Goal: Information Seeking & Learning: Learn about a topic

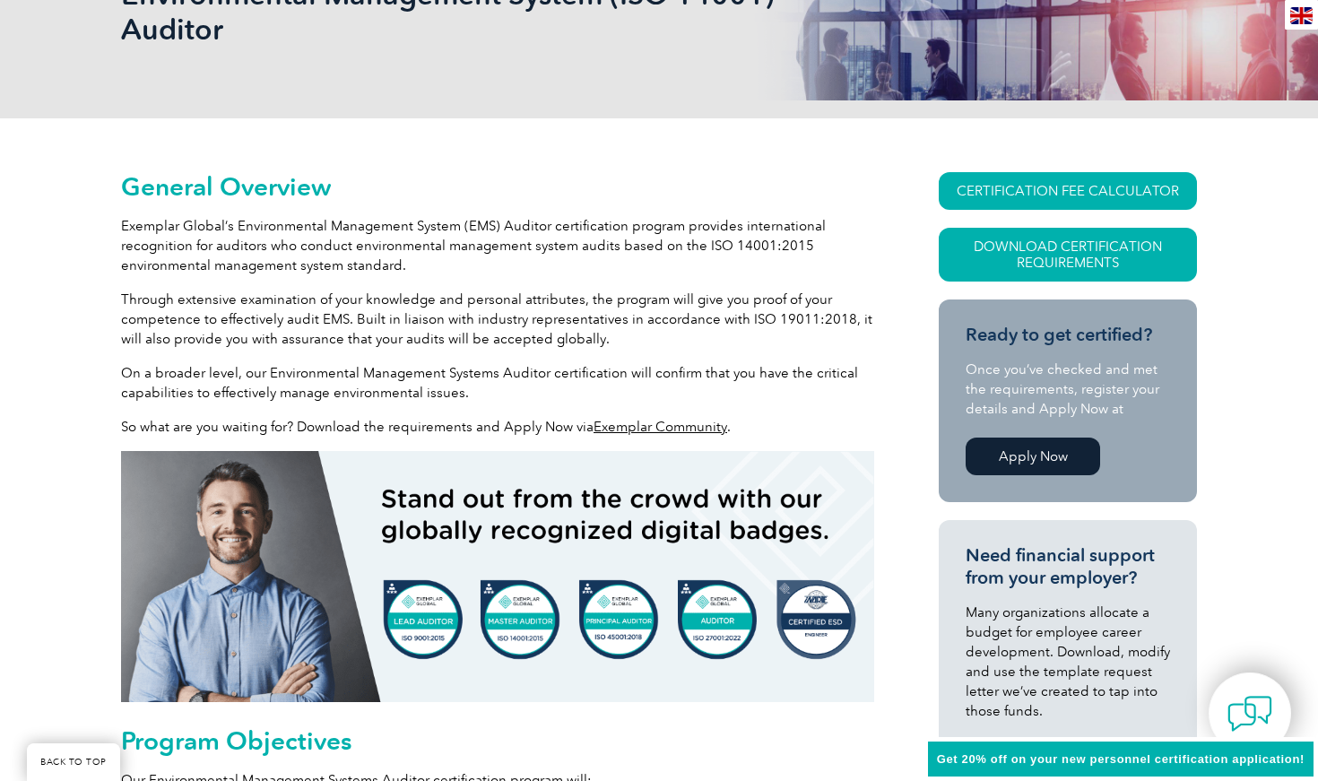
scroll to position [320, 0]
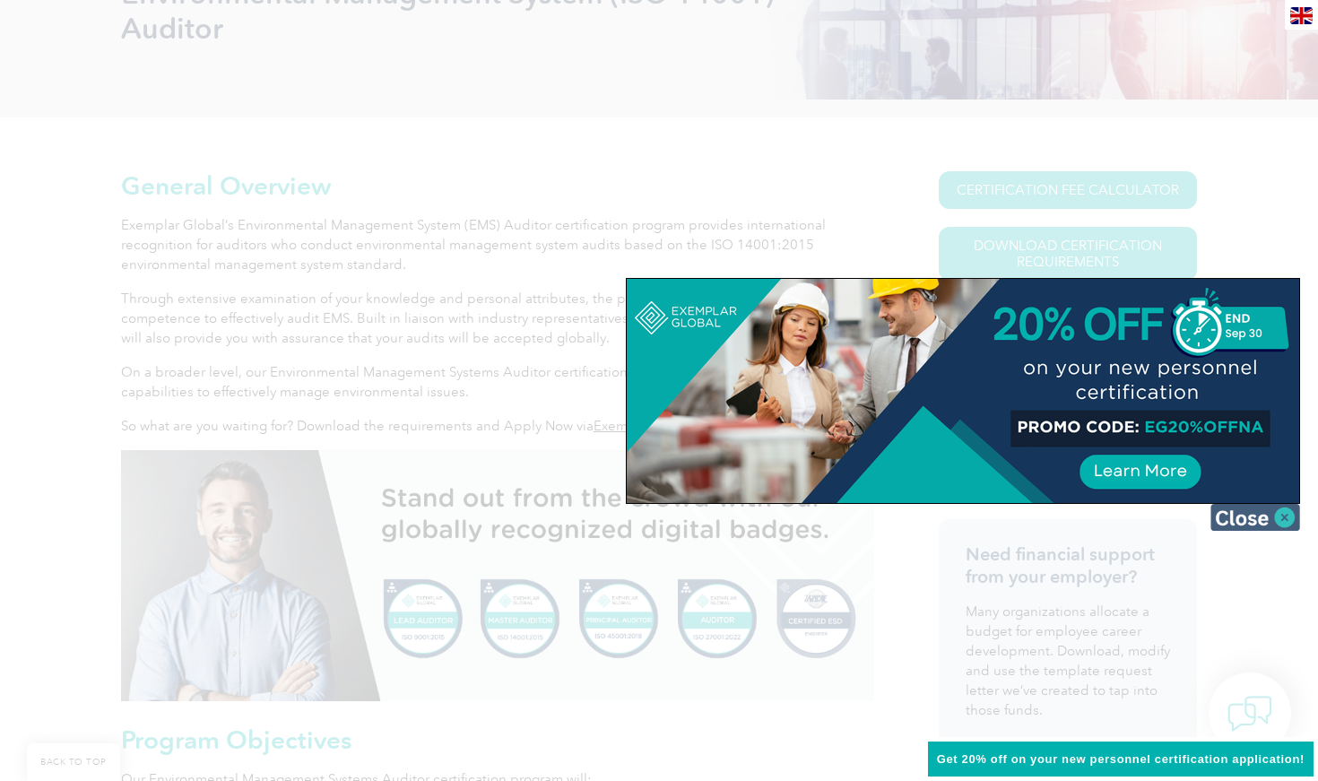
click at [1281, 521] on img at bounding box center [1255, 517] width 90 height 27
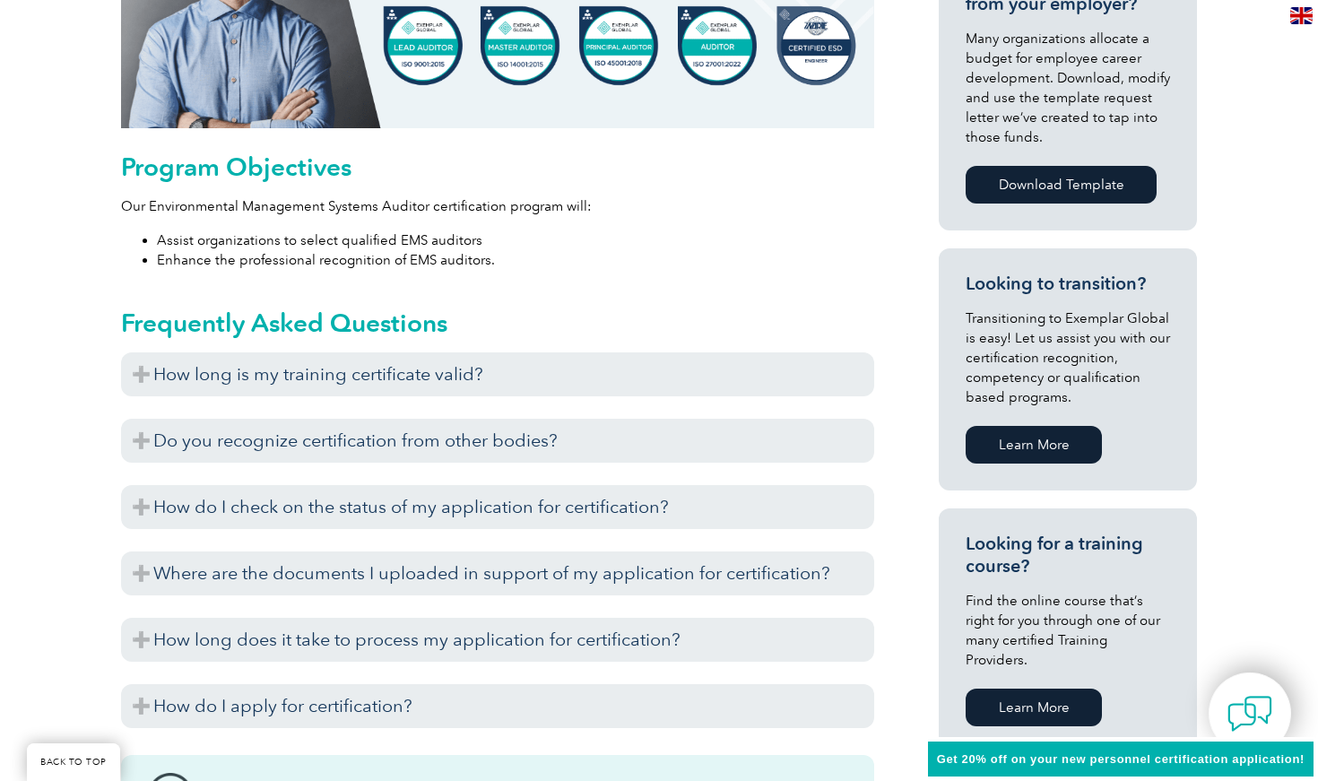
scroll to position [899, 0]
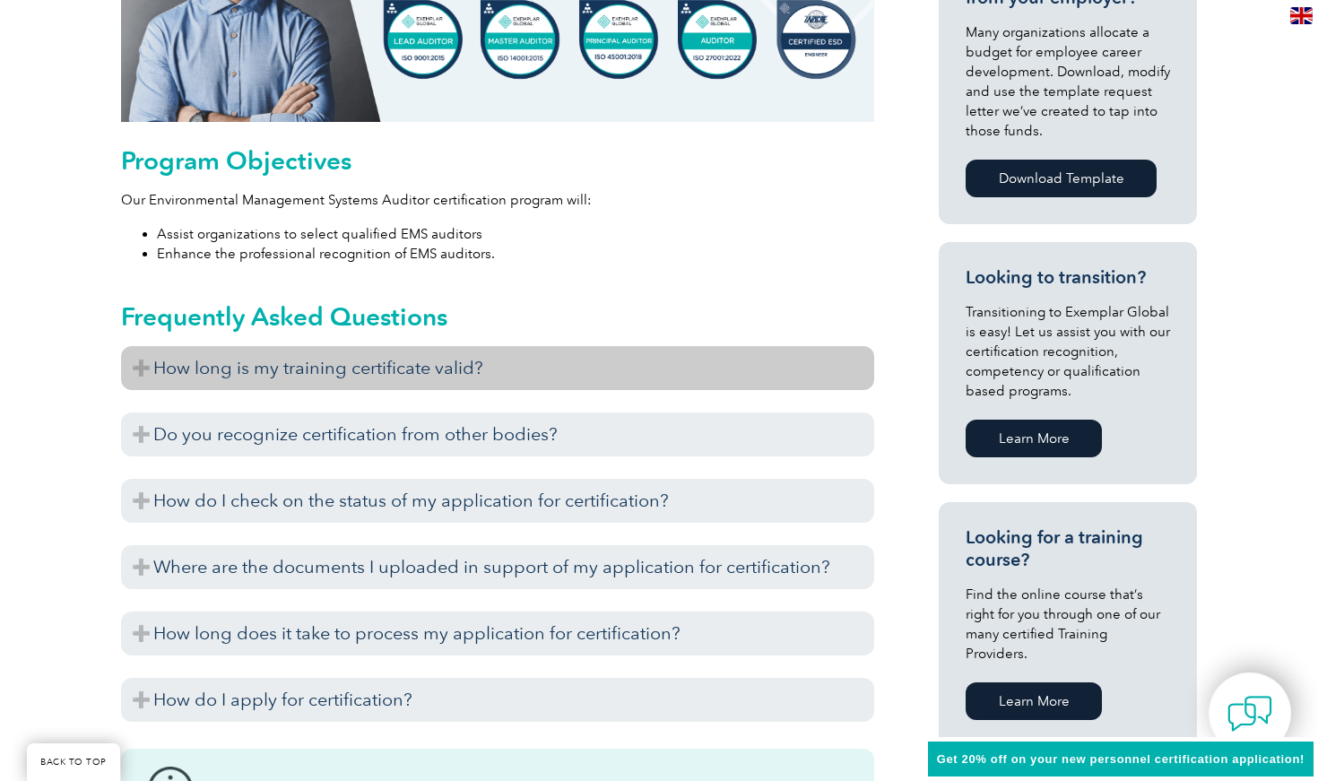
click at [347, 371] on h3 "How long is my training certificate valid?" at bounding box center [497, 368] width 753 height 44
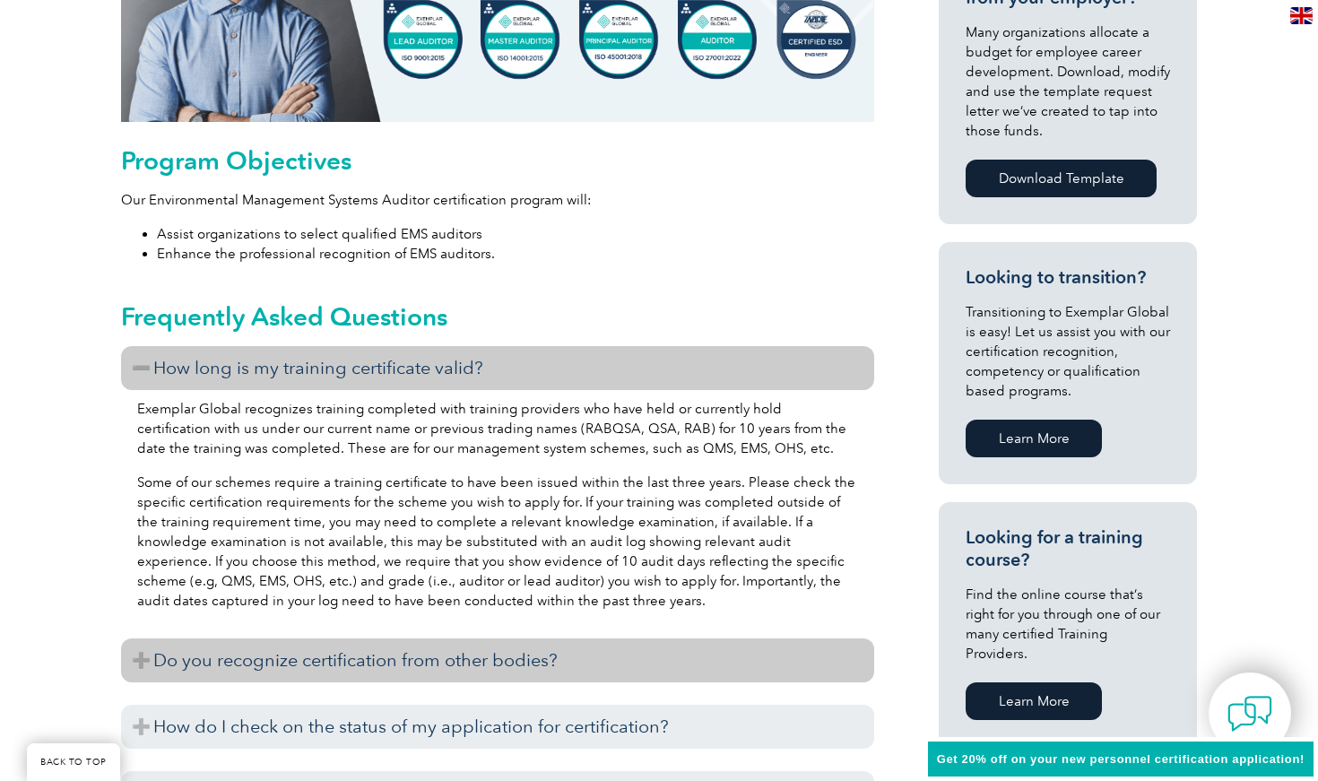
click at [542, 658] on h3 "Do you recognize certification from other bodies?" at bounding box center [497, 660] width 753 height 44
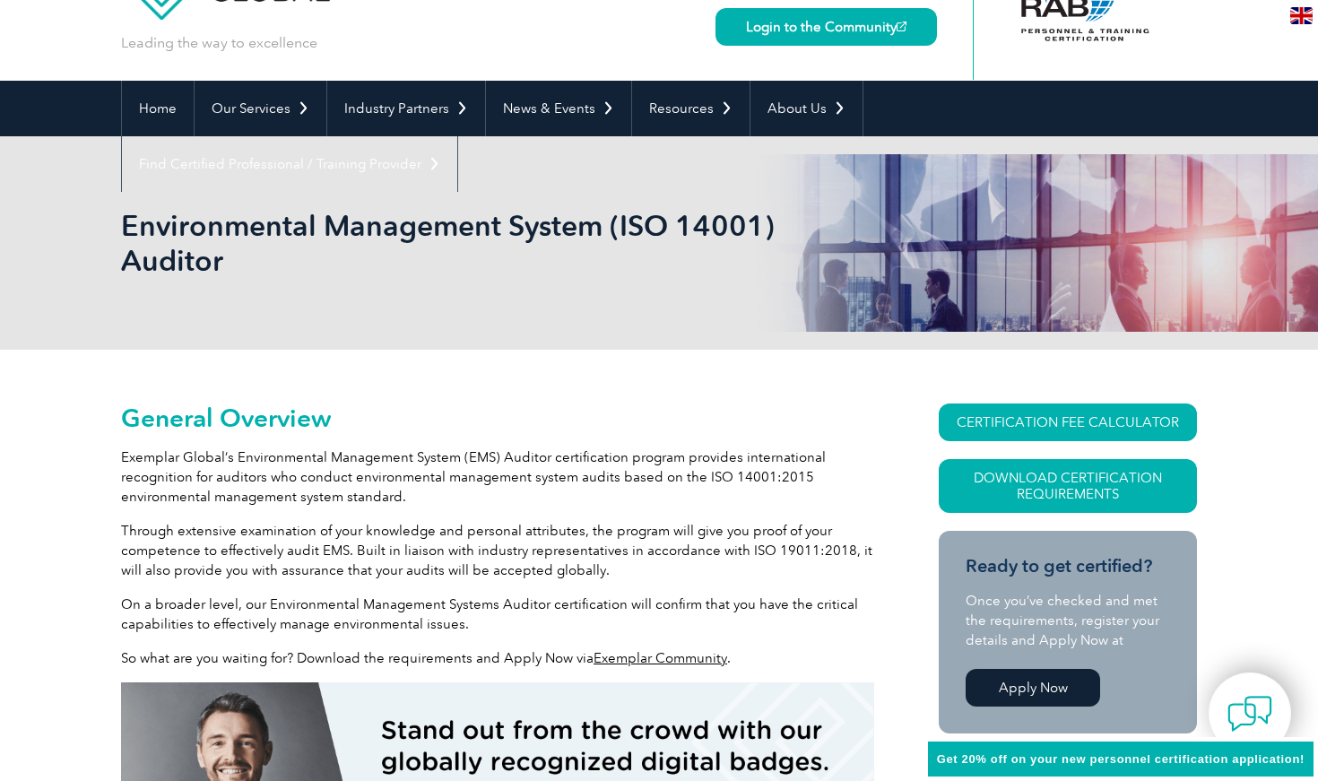
scroll to position [193, 0]
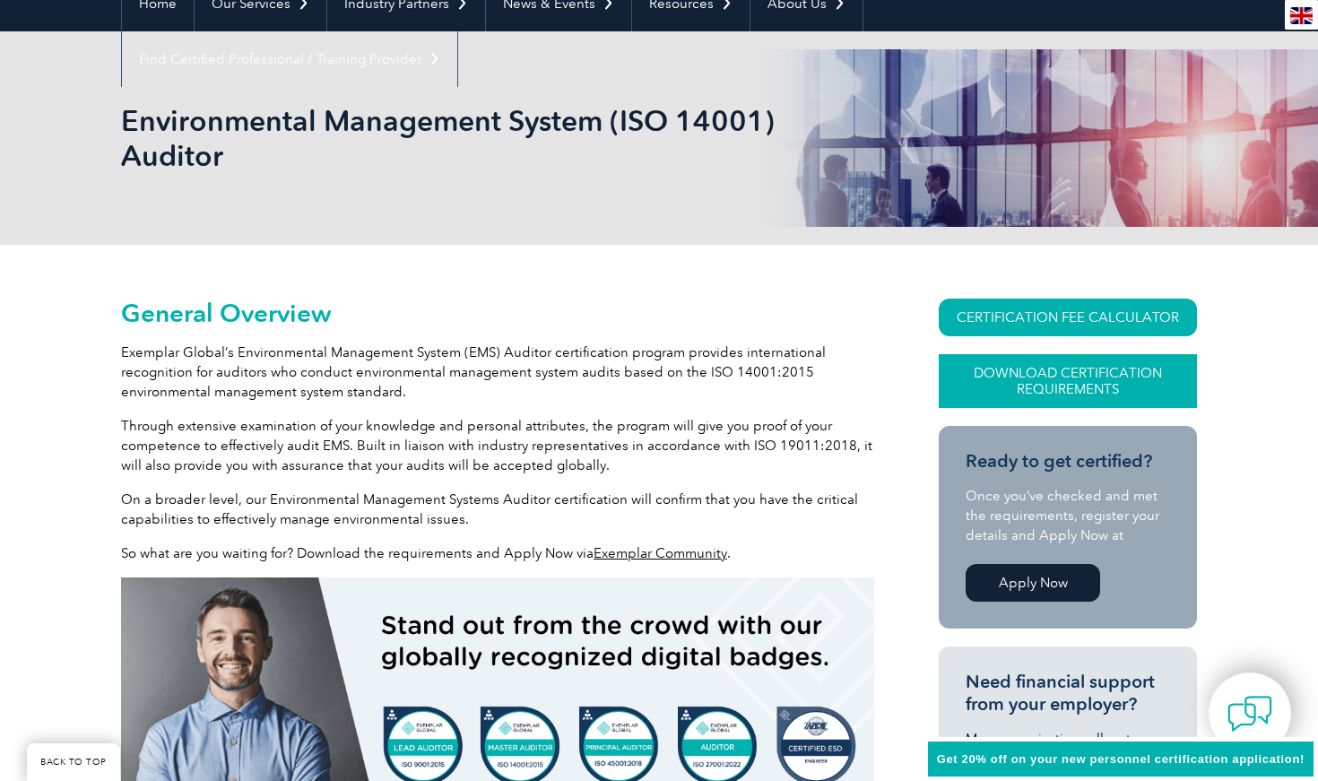
click at [1053, 375] on link "Download Certification Requirements" at bounding box center [1068, 381] width 258 height 54
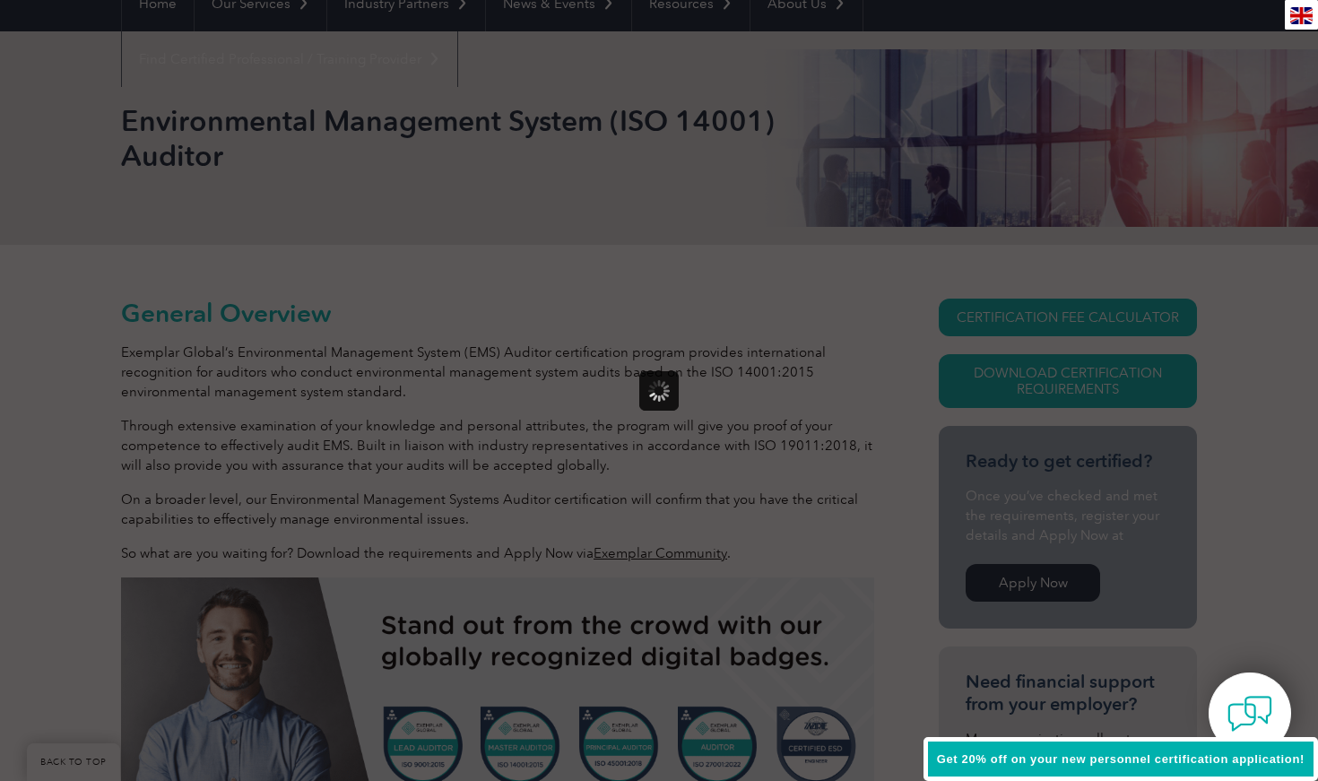
scroll to position [0, 0]
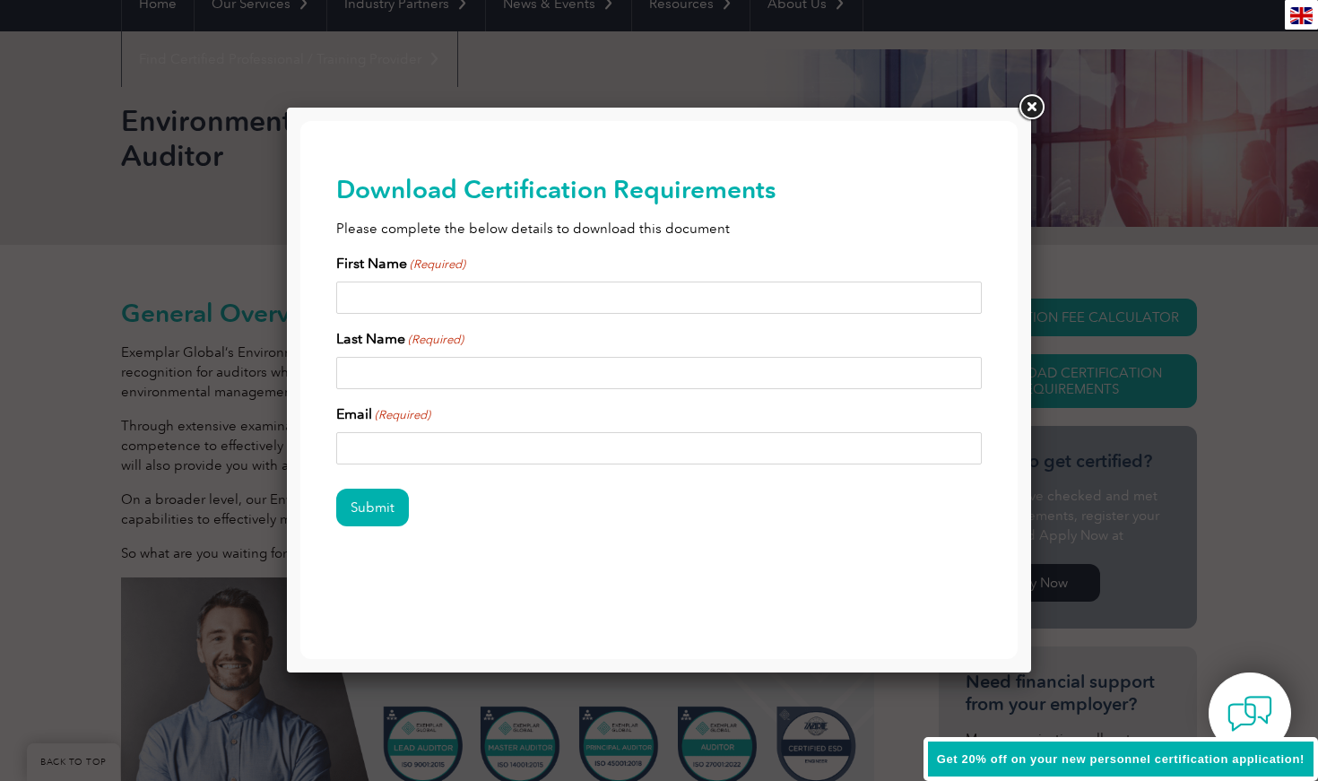
click at [1030, 108] on link at bounding box center [1031, 107] width 32 height 32
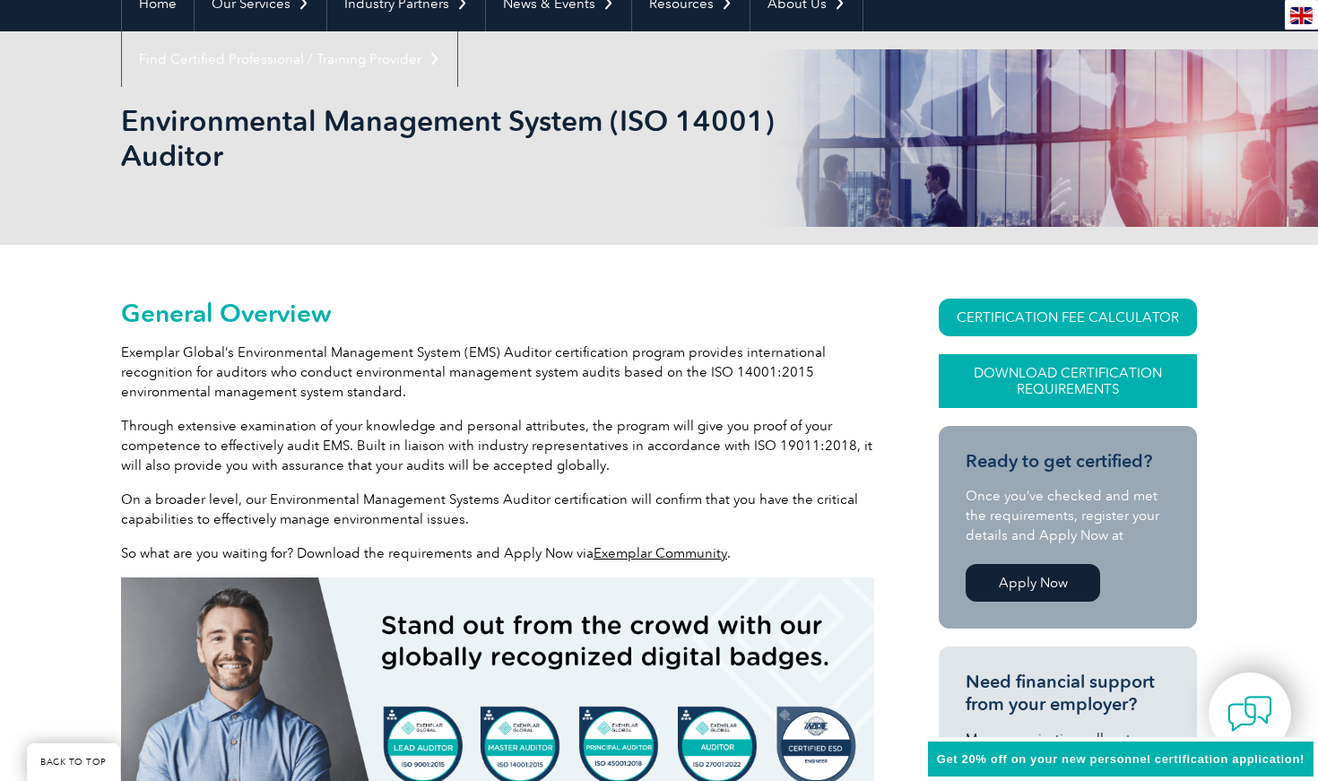
click at [1099, 369] on link "Download Certification Requirements" at bounding box center [1068, 381] width 258 height 54
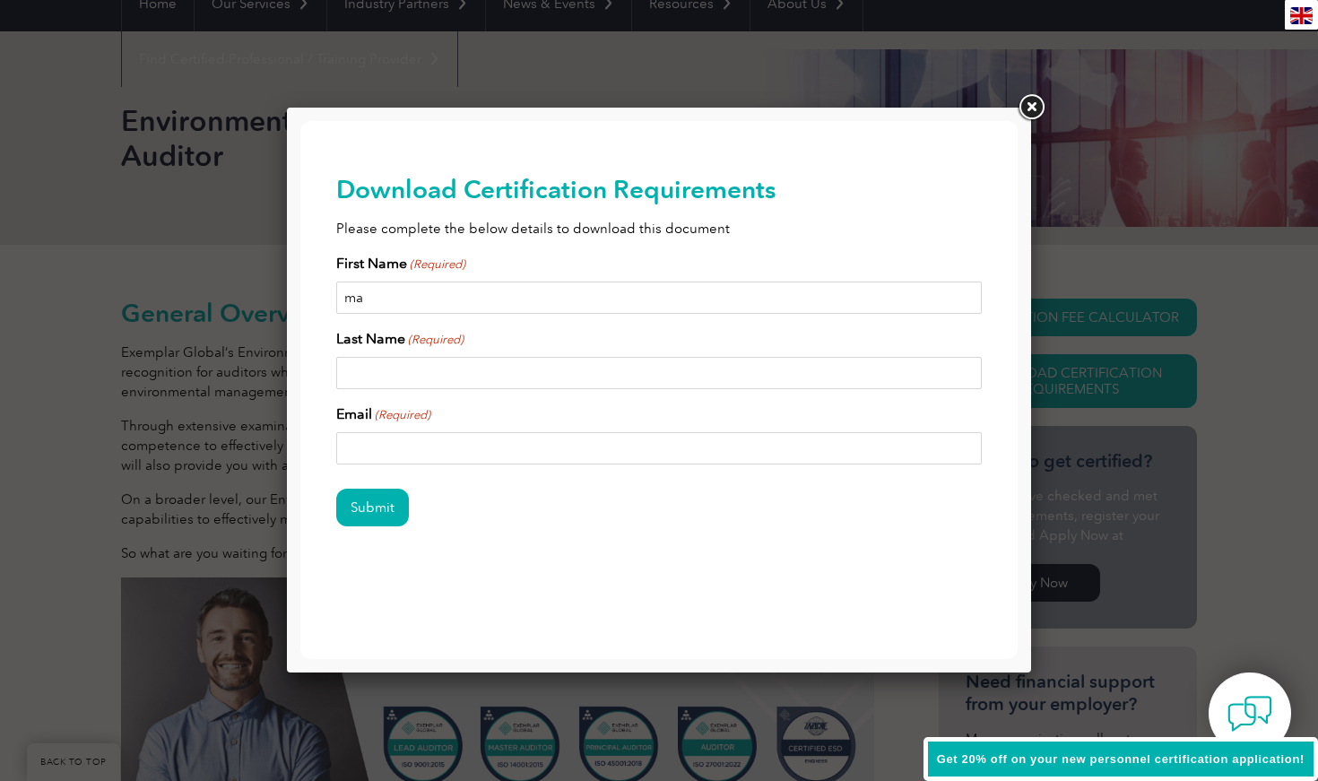
type input "m"
type input "Manaswini"
type input "Somashekhar"
type input "mgowda2991@gmail.com"
click at [363, 506] on input "Submit" at bounding box center [372, 508] width 73 height 38
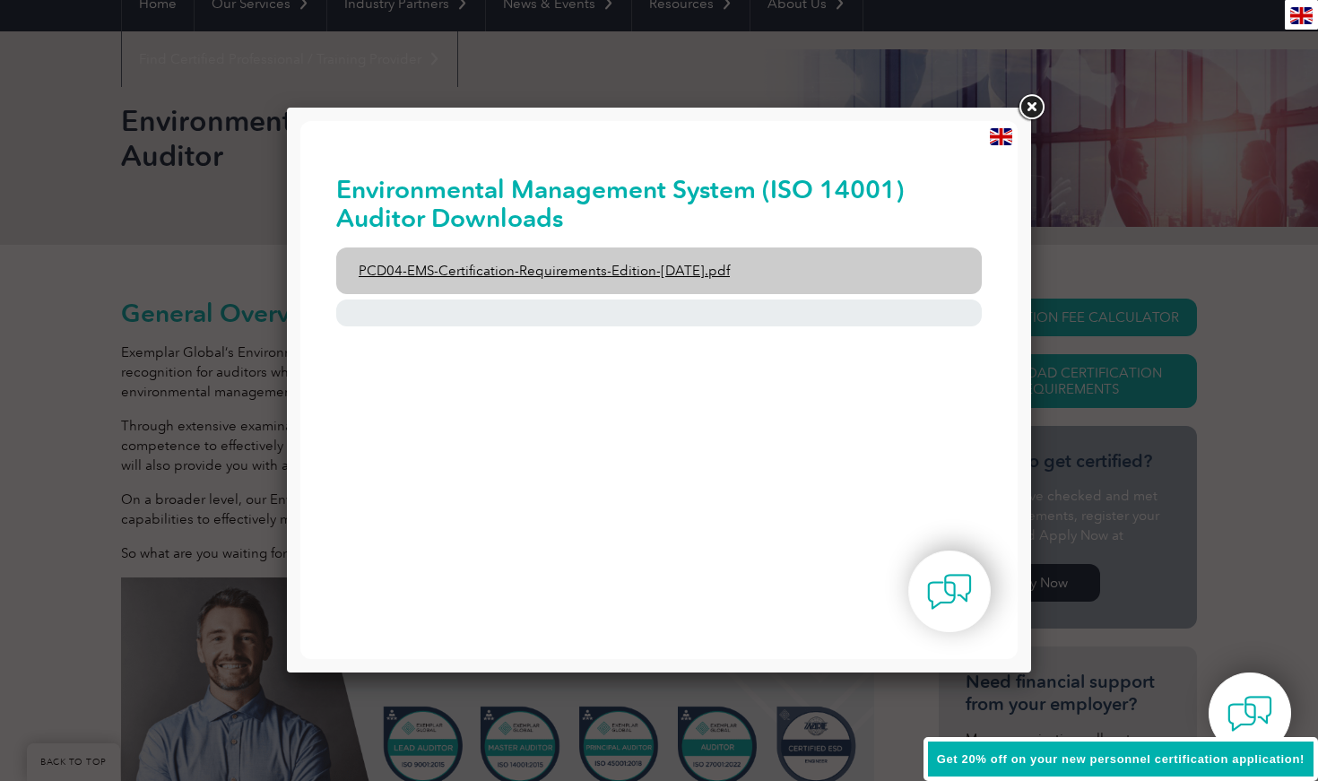
click at [616, 273] on link "PCD04-EMS-Certification-Requirements-Edition-2-April-2022.pdf" at bounding box center [658, 270] width 645 height 47
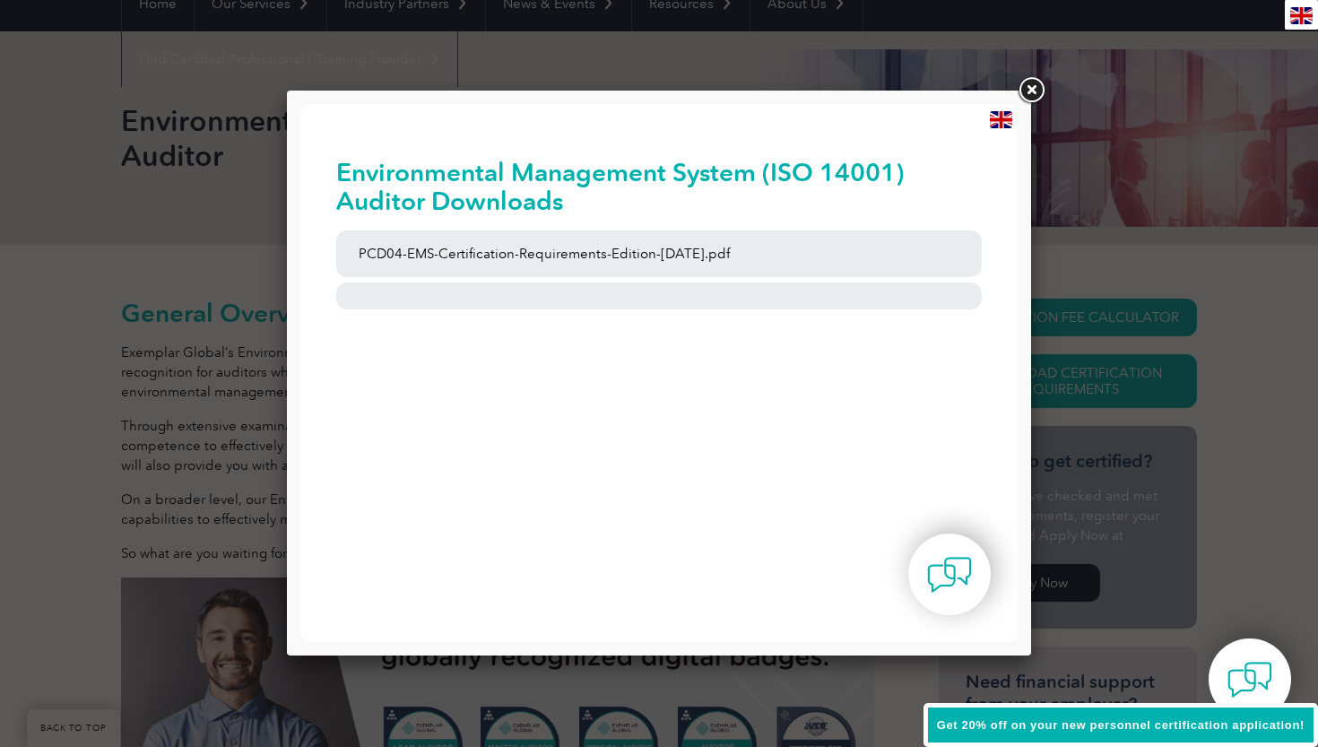
click at [1029, 96] on link at bounding box center [1031, 90] width 32 height 32
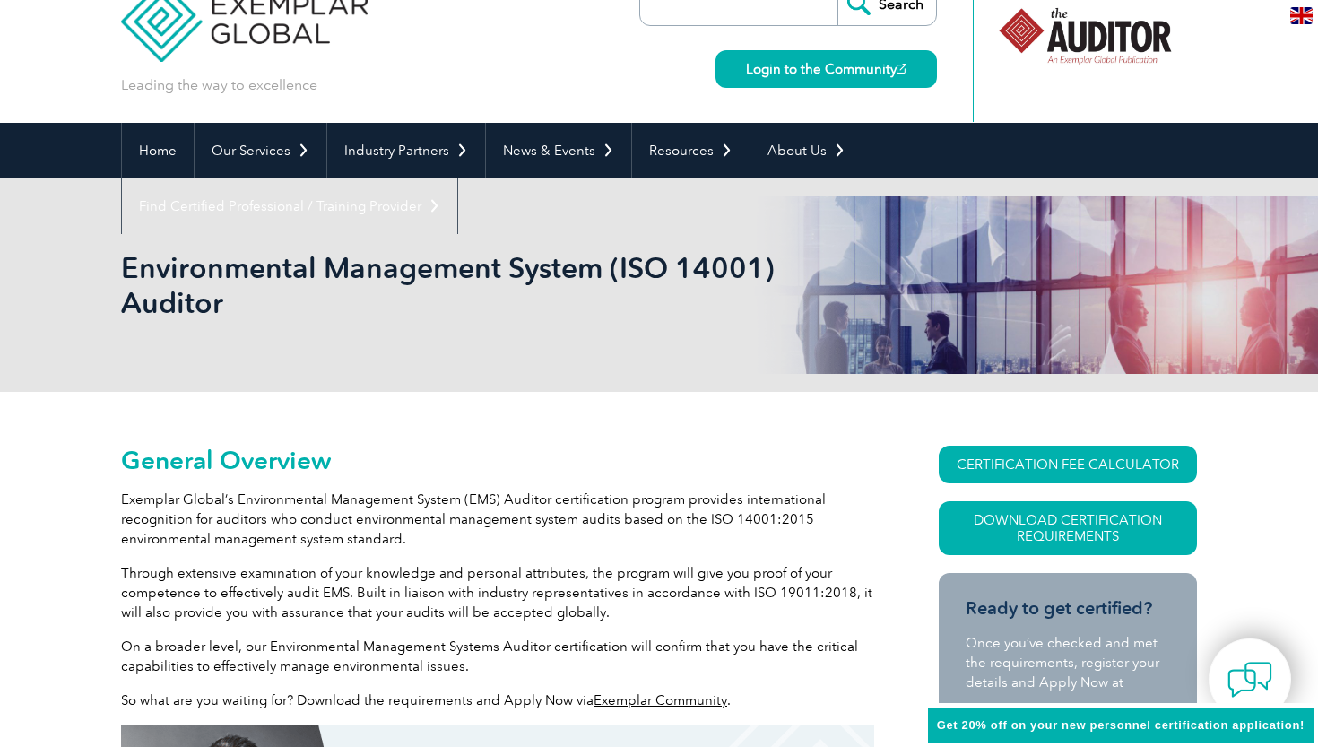
scroll to position [40, 0]
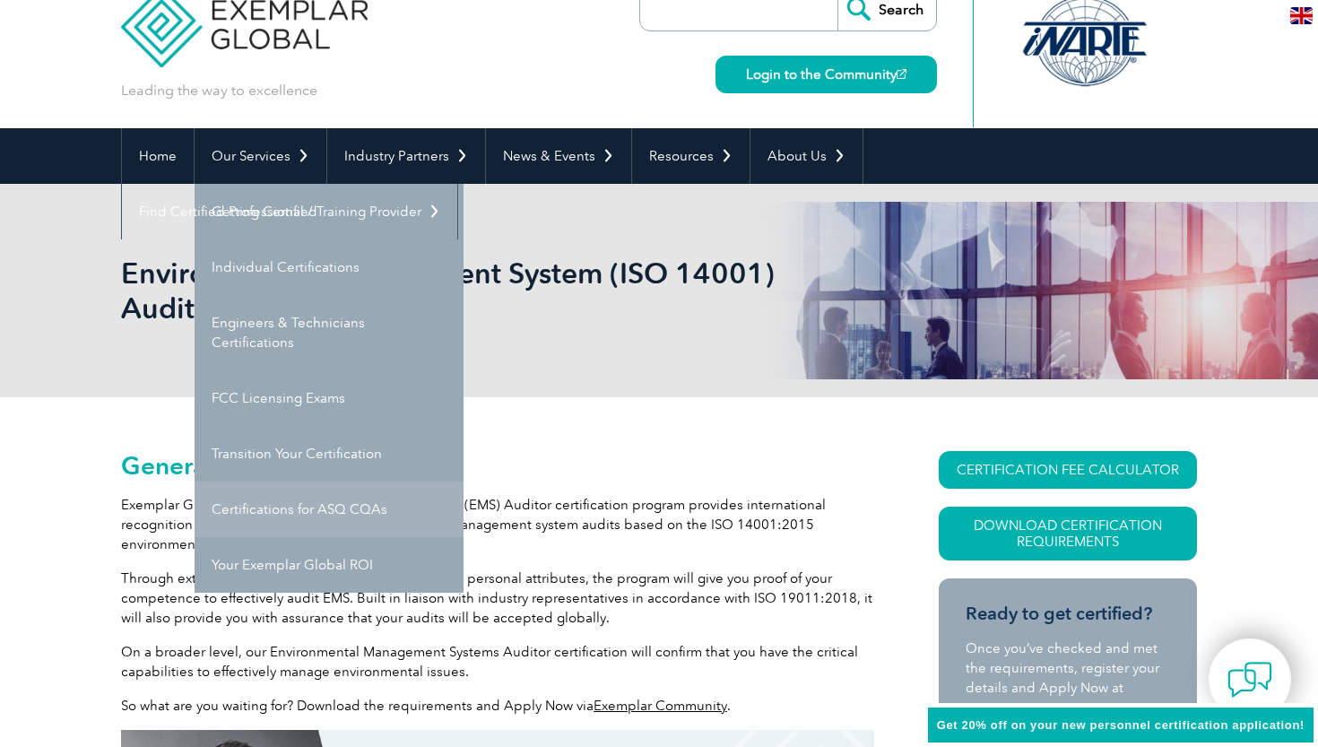
click at [295, 505] on link "Certifications for ASQ CQAs" at bounding box center [329, 509] width 269 height 56
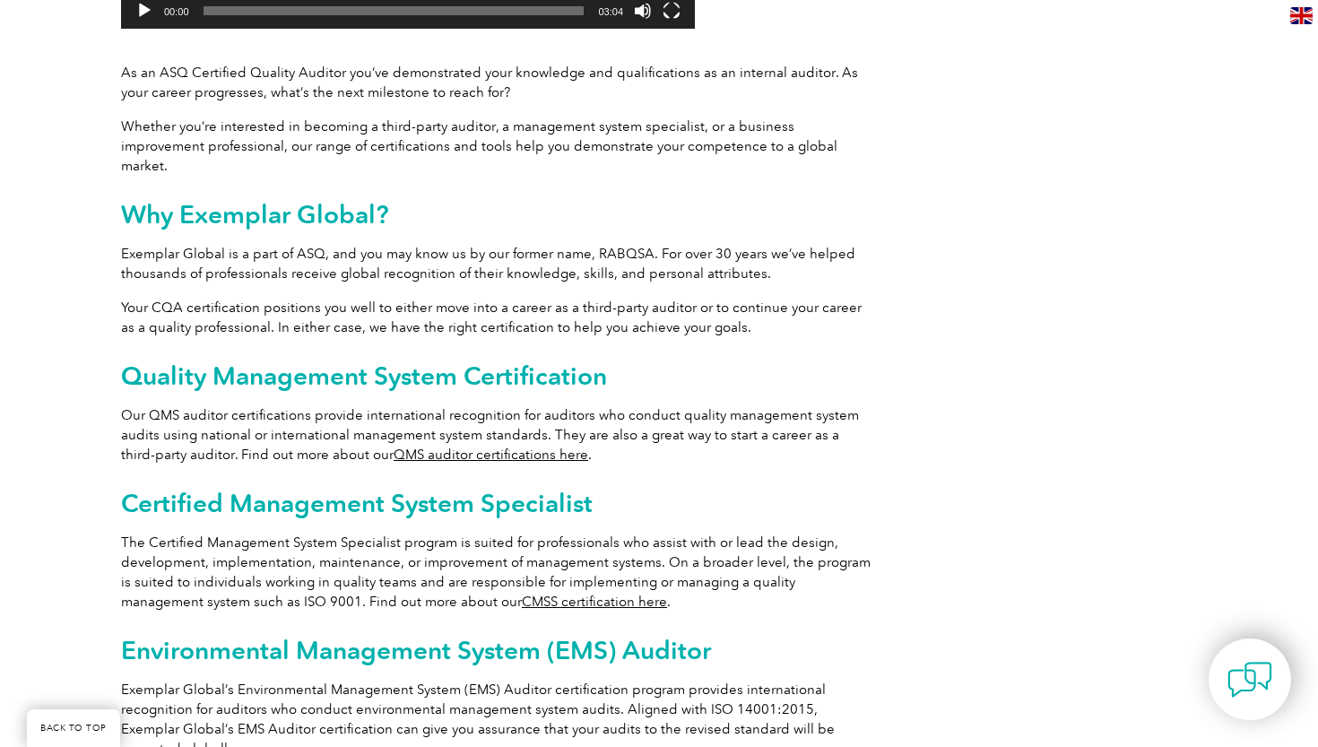
scroll to position [793, 0]
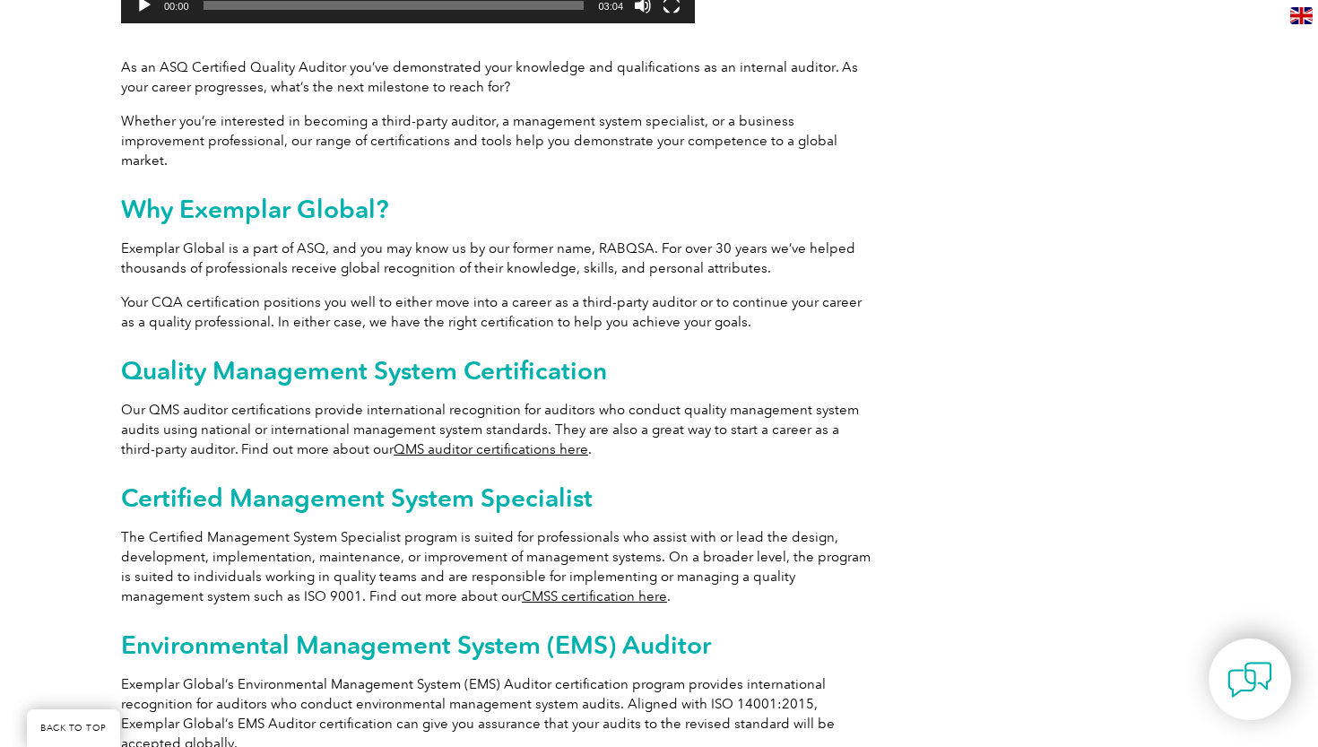
click at [453, 441] on link "QMS auditor certifications here" at bounding box center [491, 449] width 195 height 16
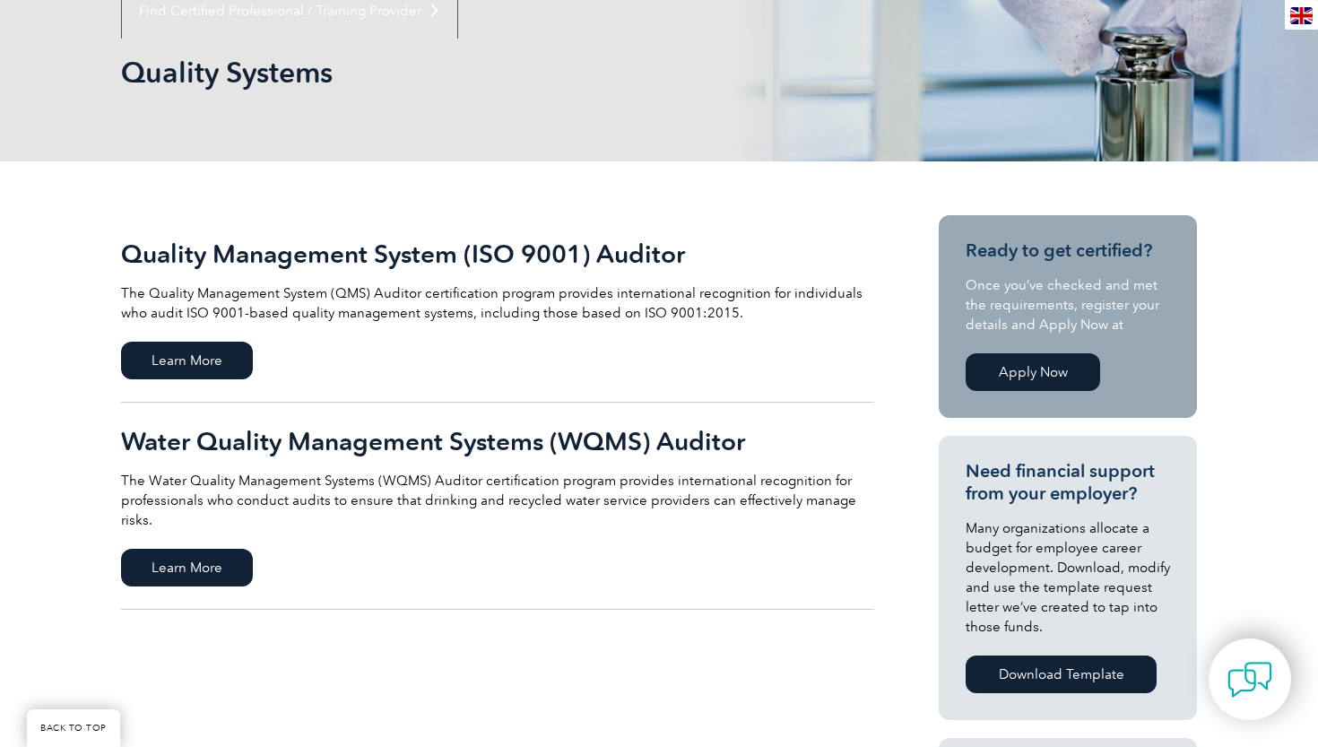
scroll to position [244, 0]
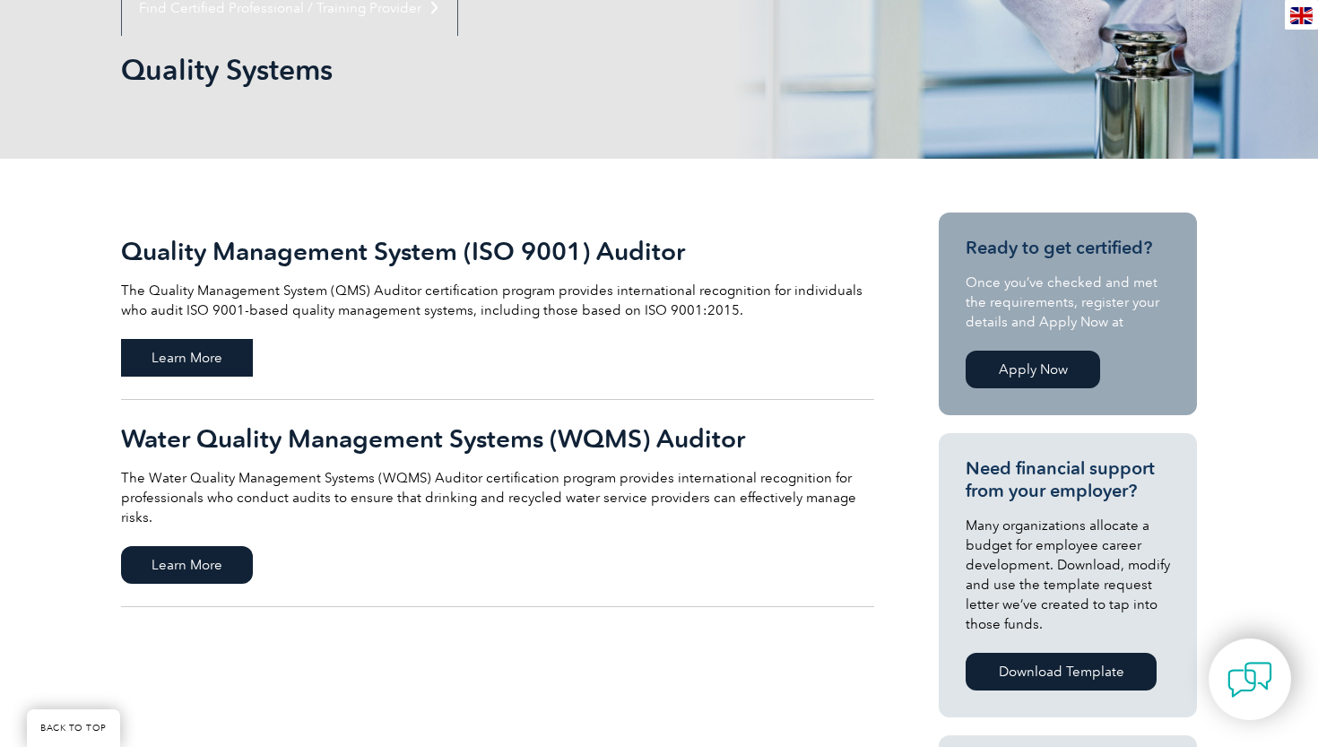
click at [195, 361] on span "Learn More" at bounding box center [187, 358] width 132 height 38
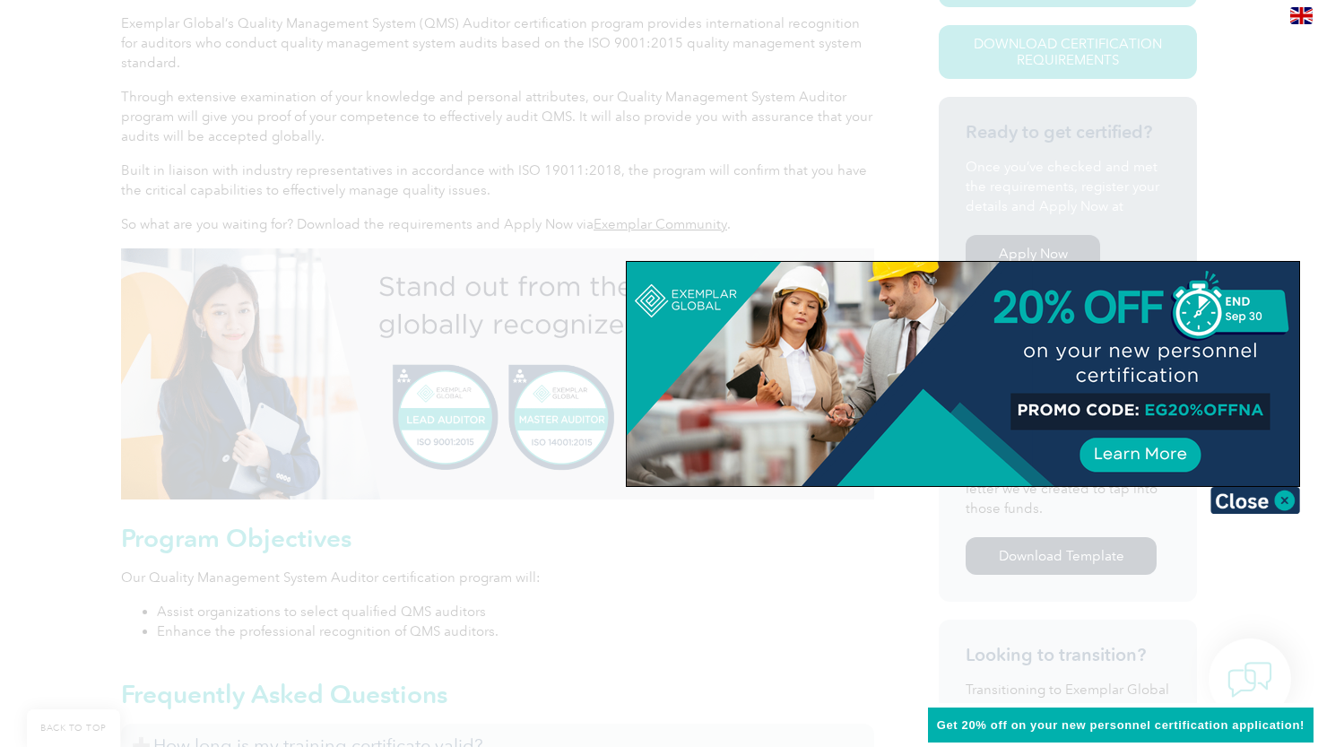
scroll to position [523, 0]
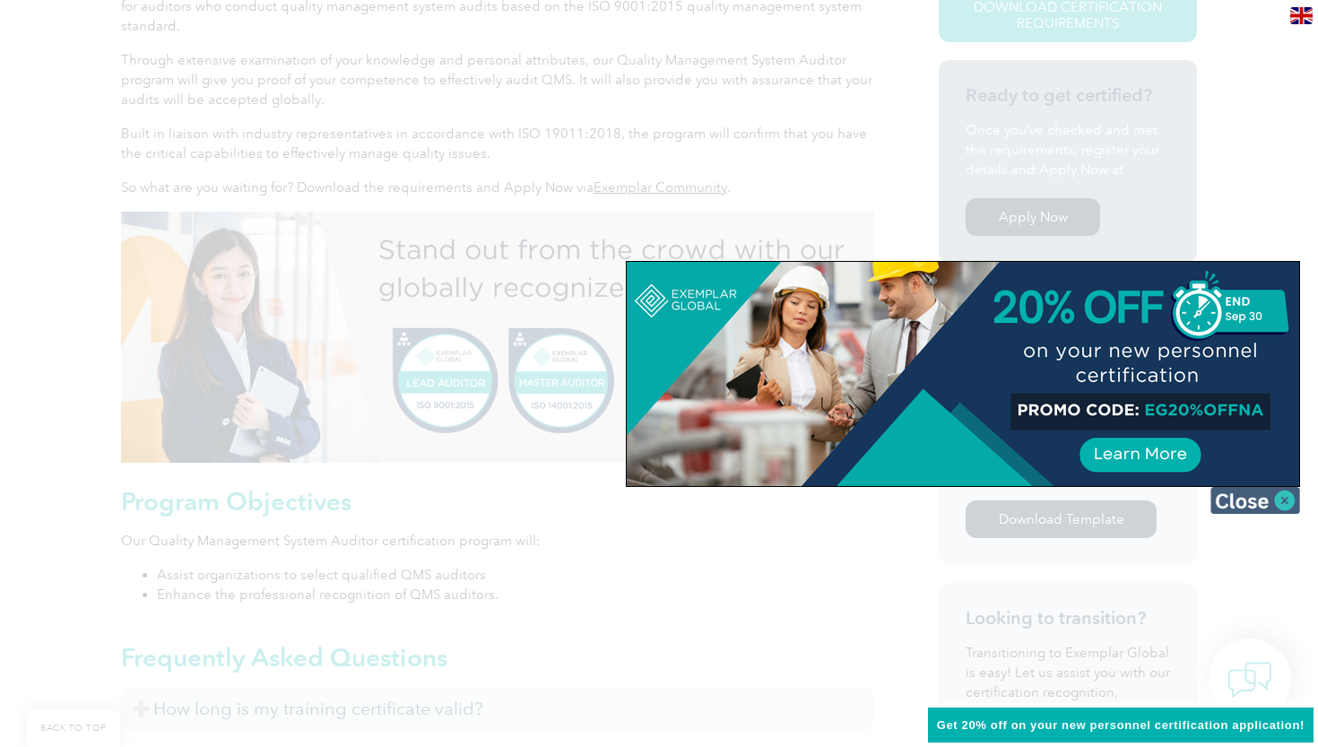
click at [1261, 504] on img at bounding box center [1255, 500] width 90 height 27
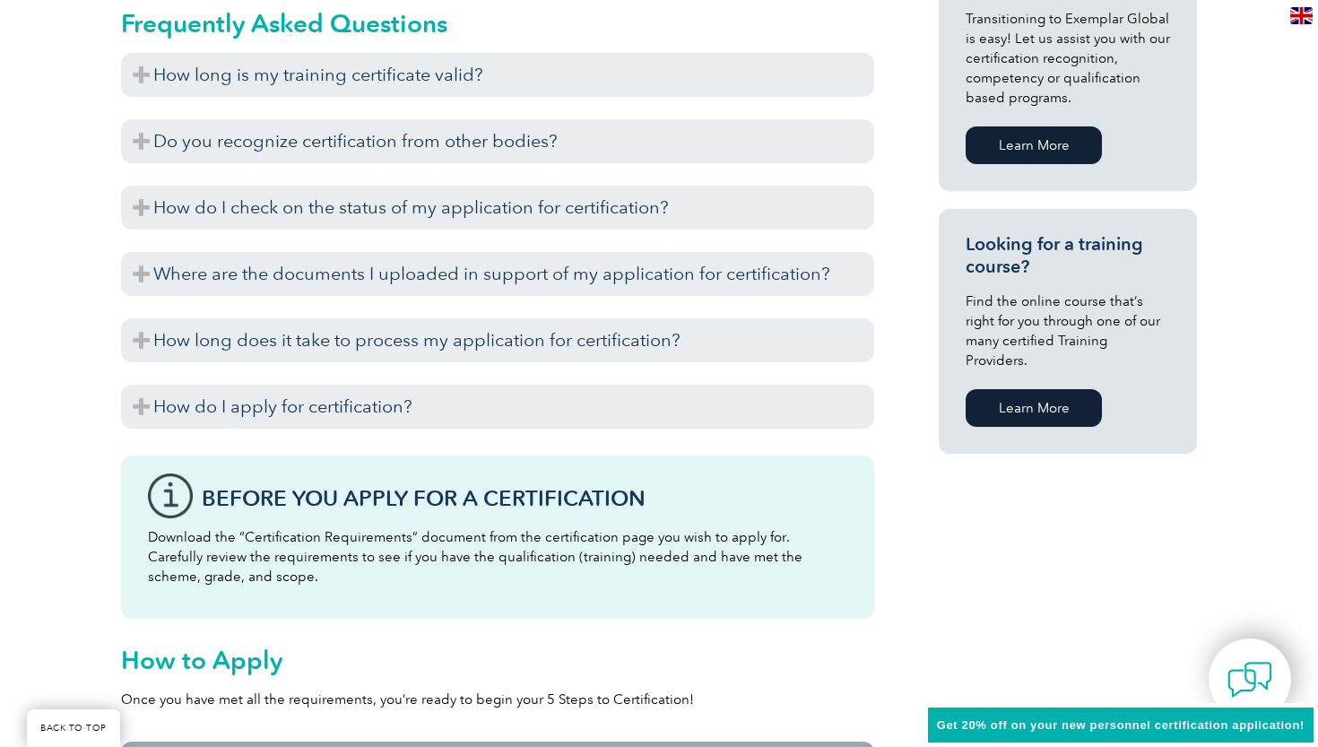
scroll to position [1230, 0]
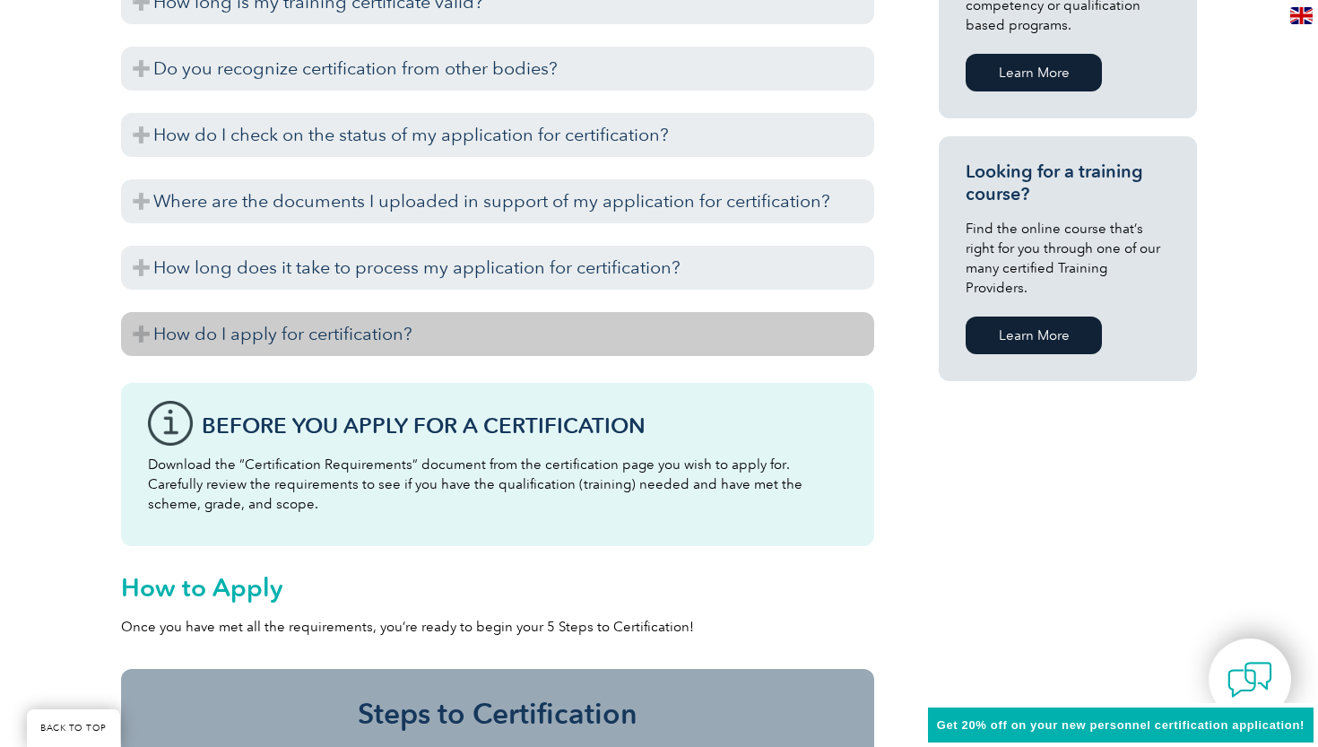
click at [561, 338] on h3 "How do I apply for certification?" at bounding box center [497, 334] width 753 height 44
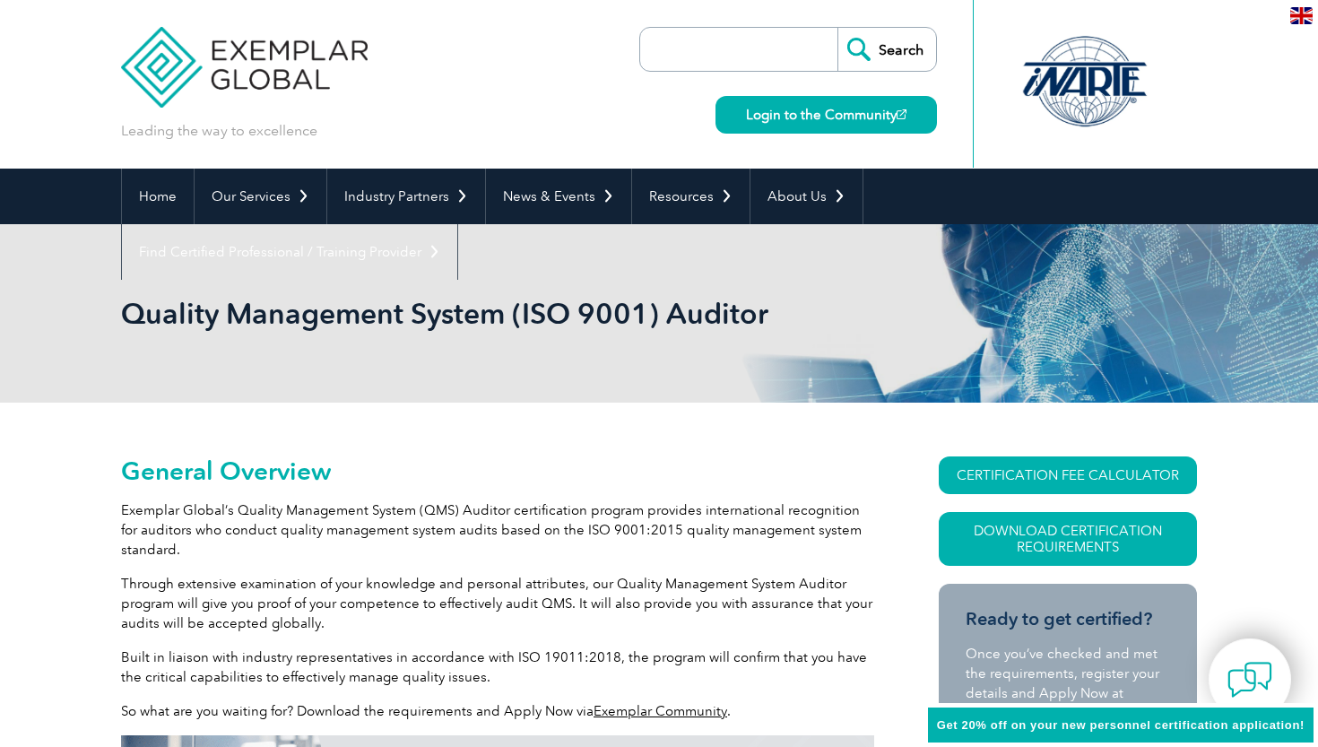
scroll to position [0, 0]
click at [829, 119] on link "Login to the Community" at bounding box center [825, 115] width 221 height 38
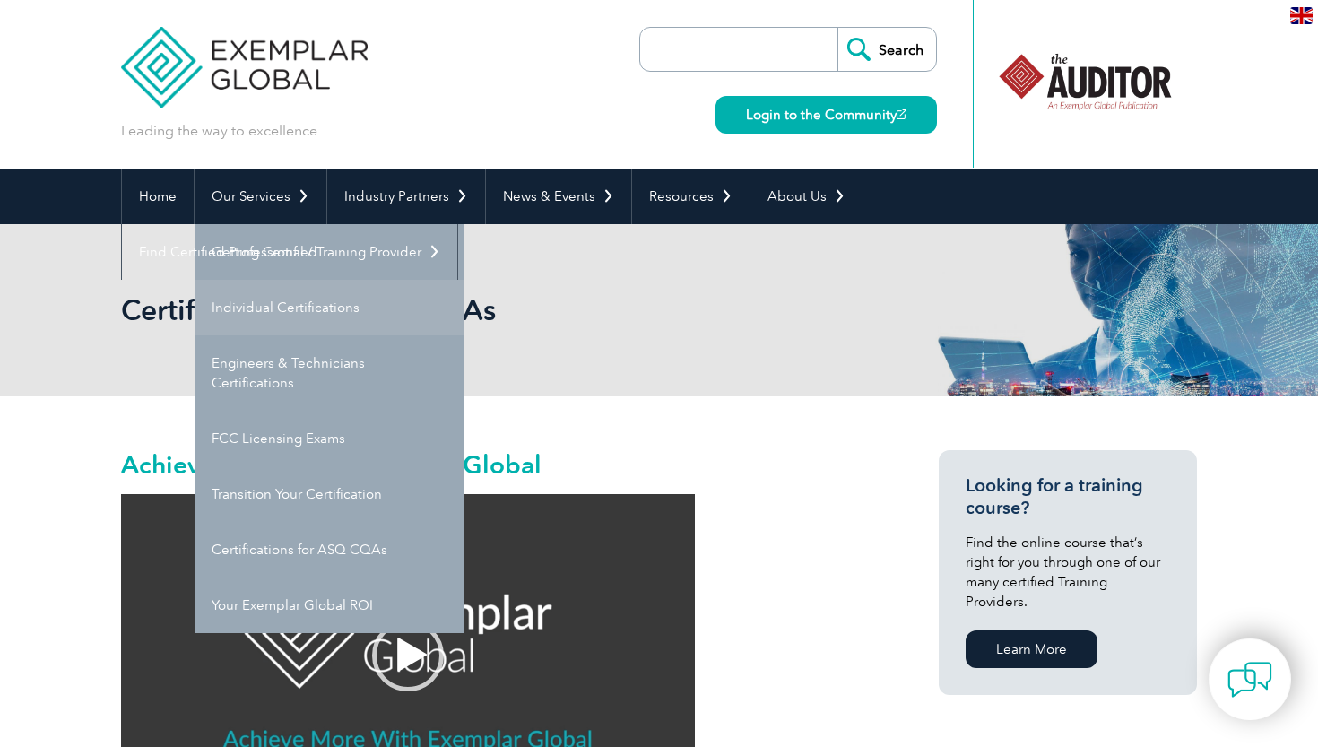
click at [285, 299] on link "Individual Certifications" at bounding box center [329, 308] width 269 height 56
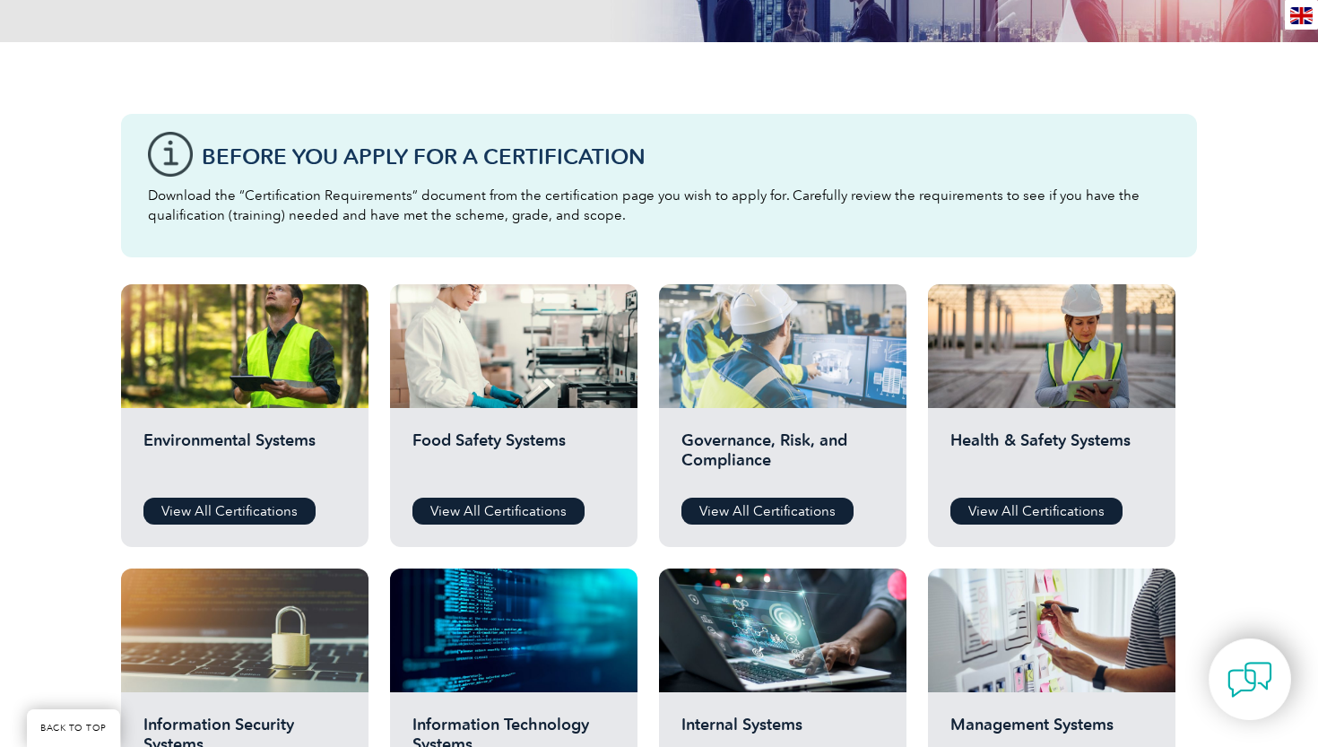
scroll to position [397, 0]
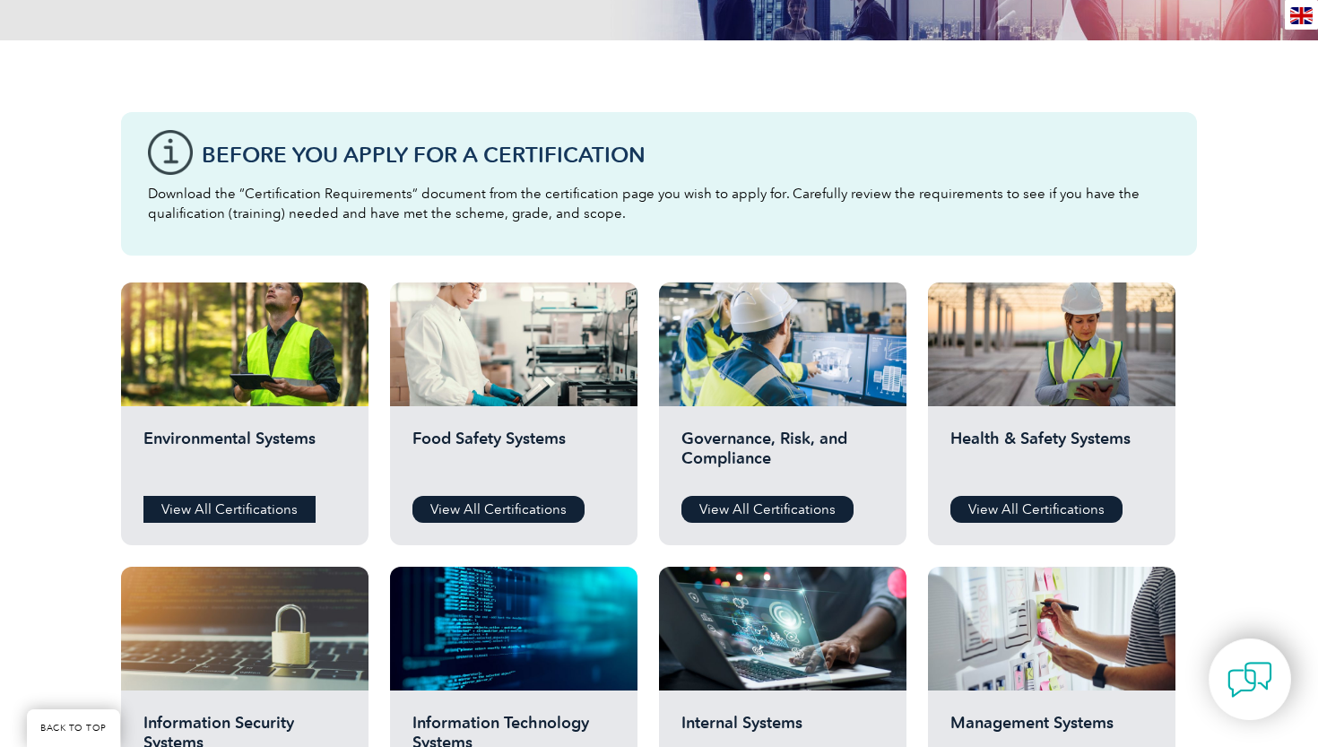
click at [232, 510] on link "View All Certifications" at bounding box center [229, 509] width 172 height 27
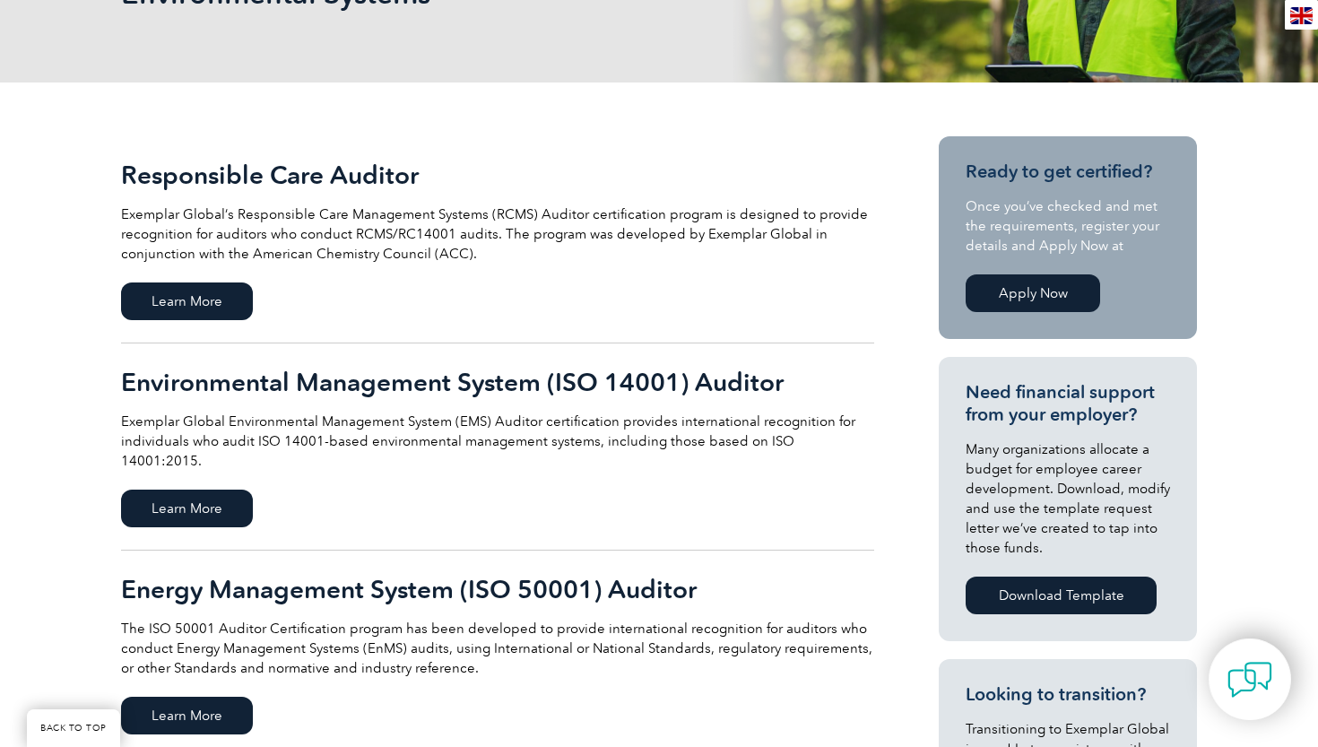
scroll to position [322, 0]
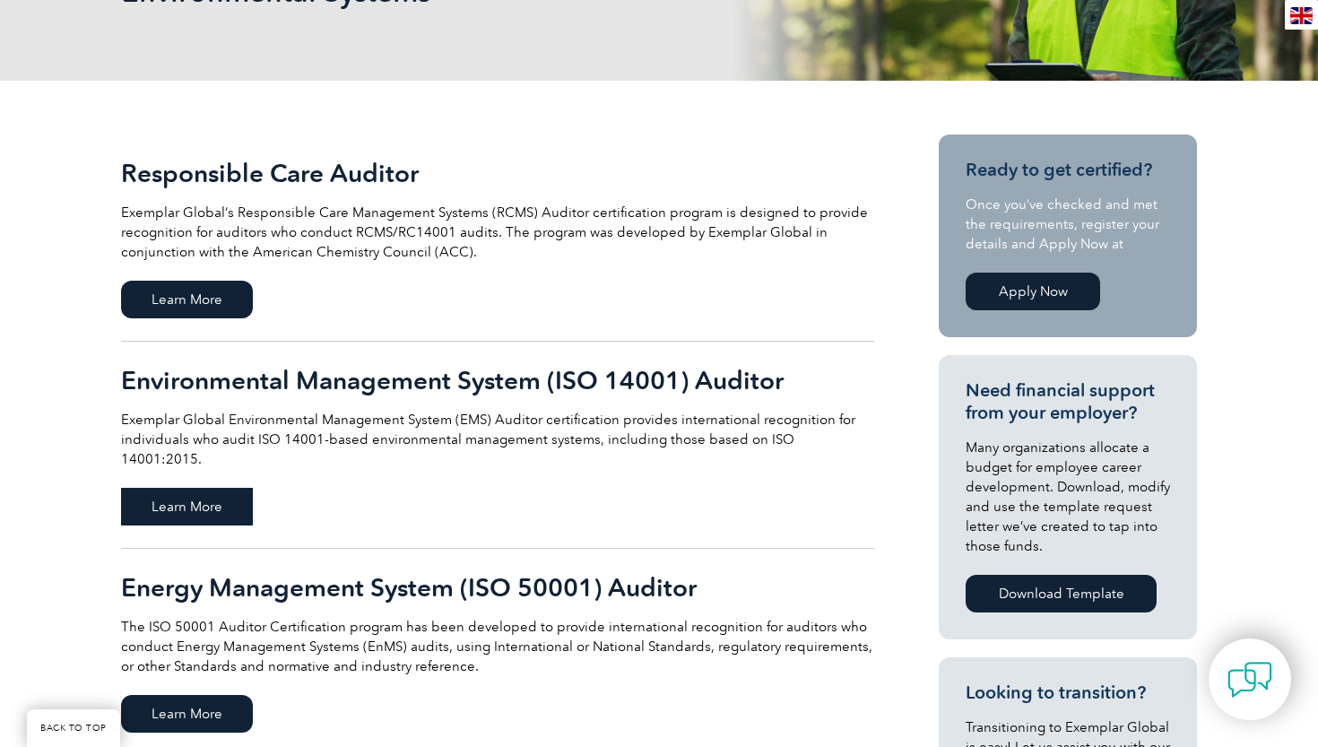
click at [188, 488] on span "Learn More" at bounding box center [187, 507] width 132 height 38
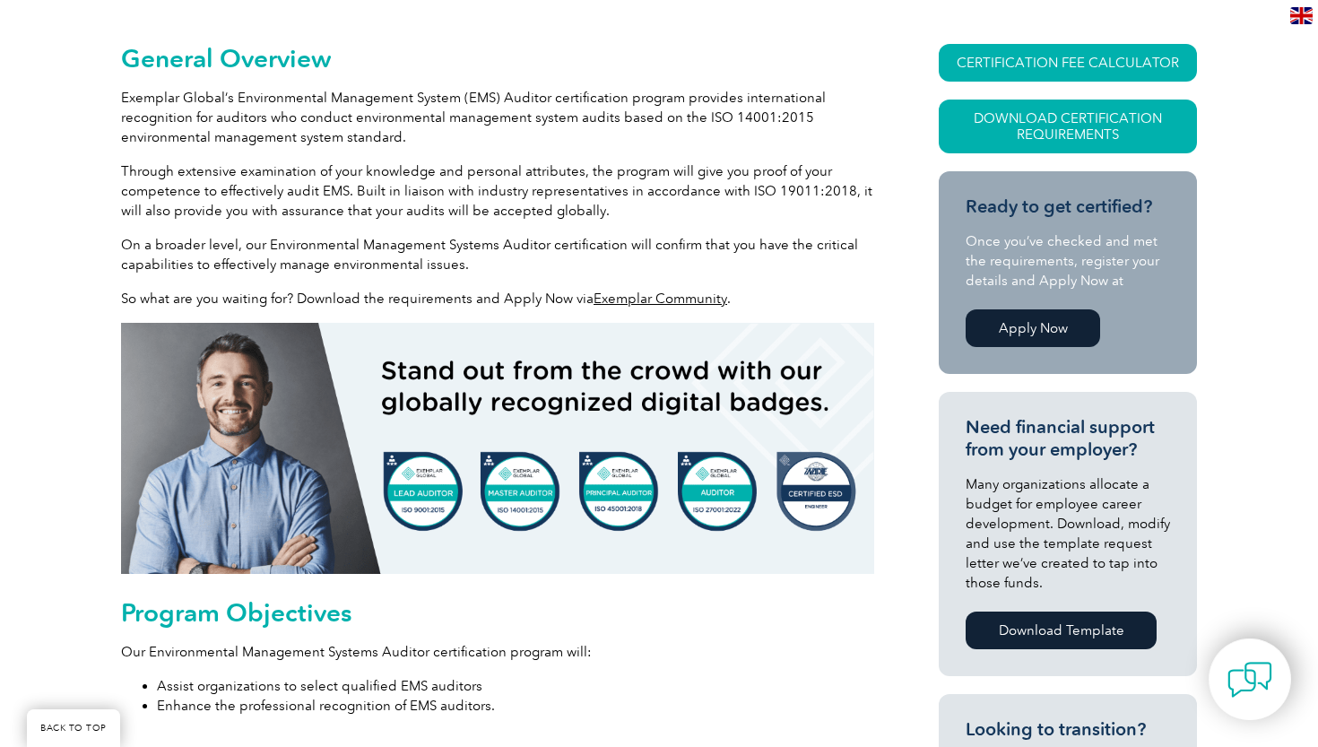
scroll to position [449, 0]
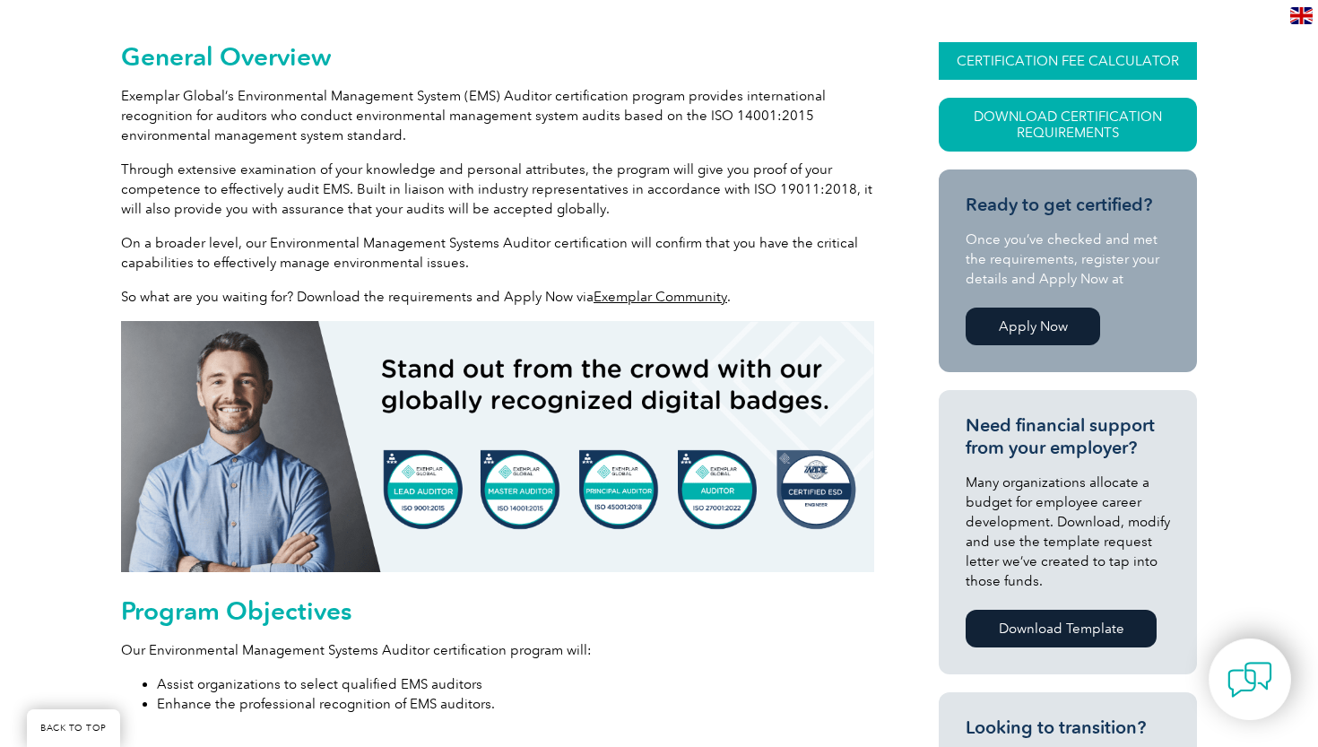
click at [1103, 58] on link "CERTIFICATION FEE CALCULATOR" at bounding box center [1068, 61] width 258 height 38
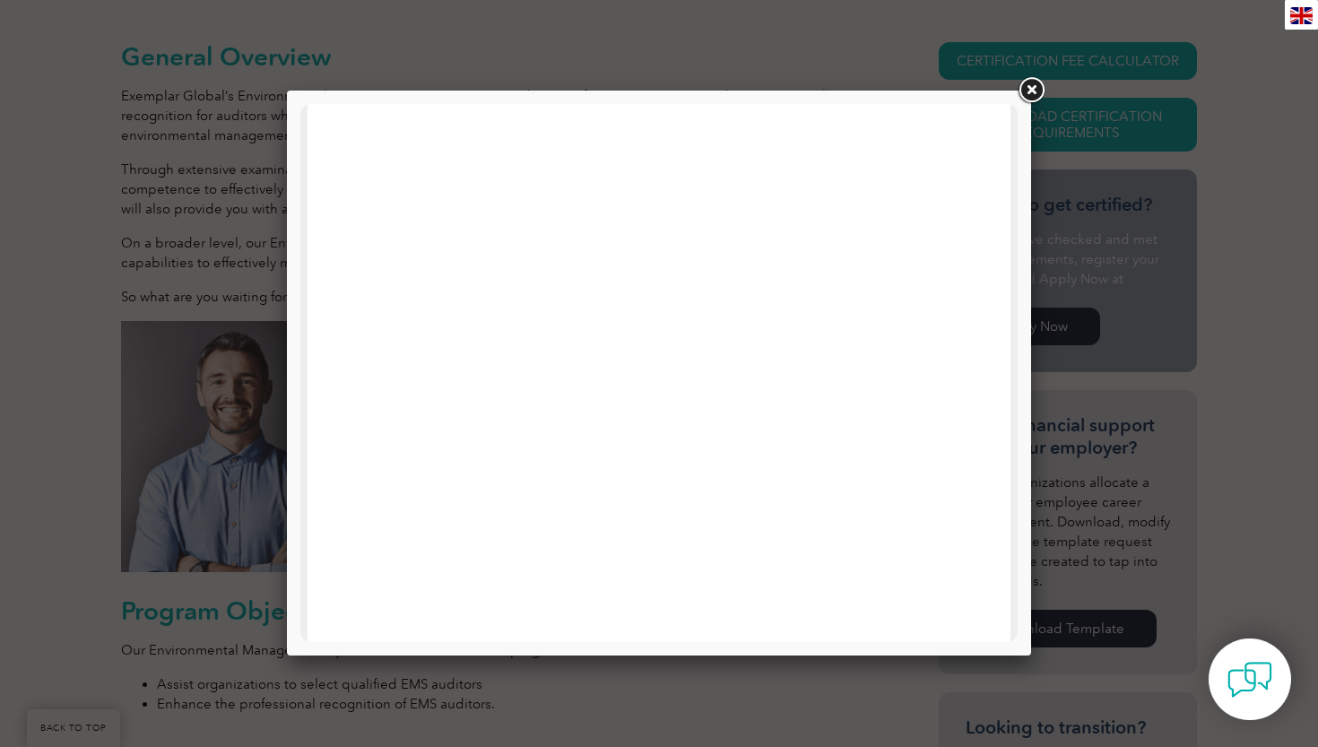
scroll to position [855, 0]
